Goal: Find specific page/section: Find specific page/section

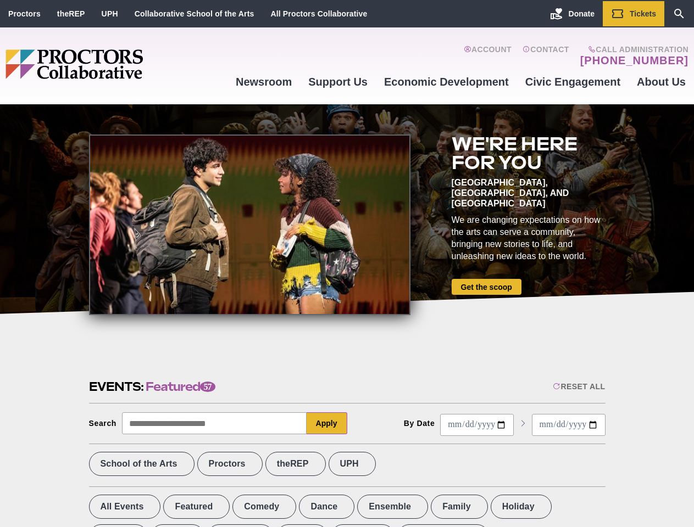
click at [347, 264] on div at bounding box center [249, 225] width 321 height 181
click at [578, 387] on div "Reset All" at bounding box center [579, 386] width 52 height 9
click at [327, 424] on button "Apply" at bounding box center [327, 424] width 41 height 22
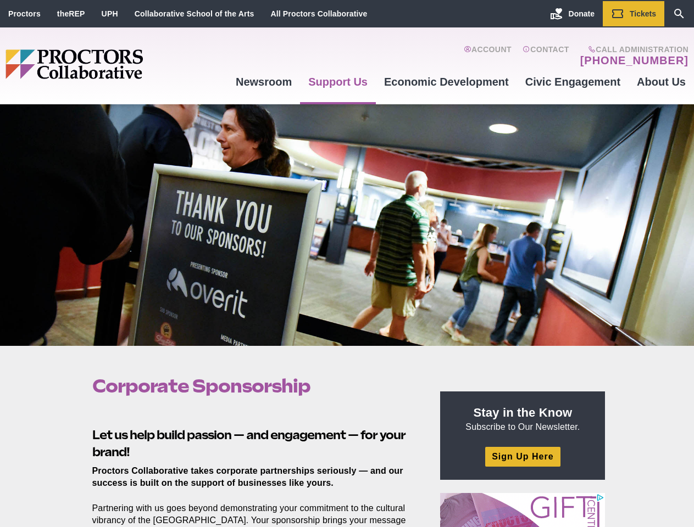
click at [347, 264] on div at bounding box center [347, 225] width 694 height 242
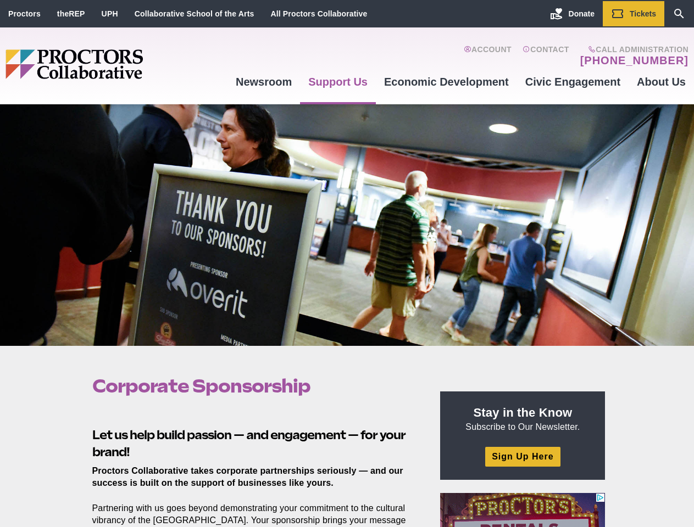
click at [347, 264] on div at bounding box center [347, 225] width 694 height 242
